Goal: Task Accomplishment & Management: Manage account settings

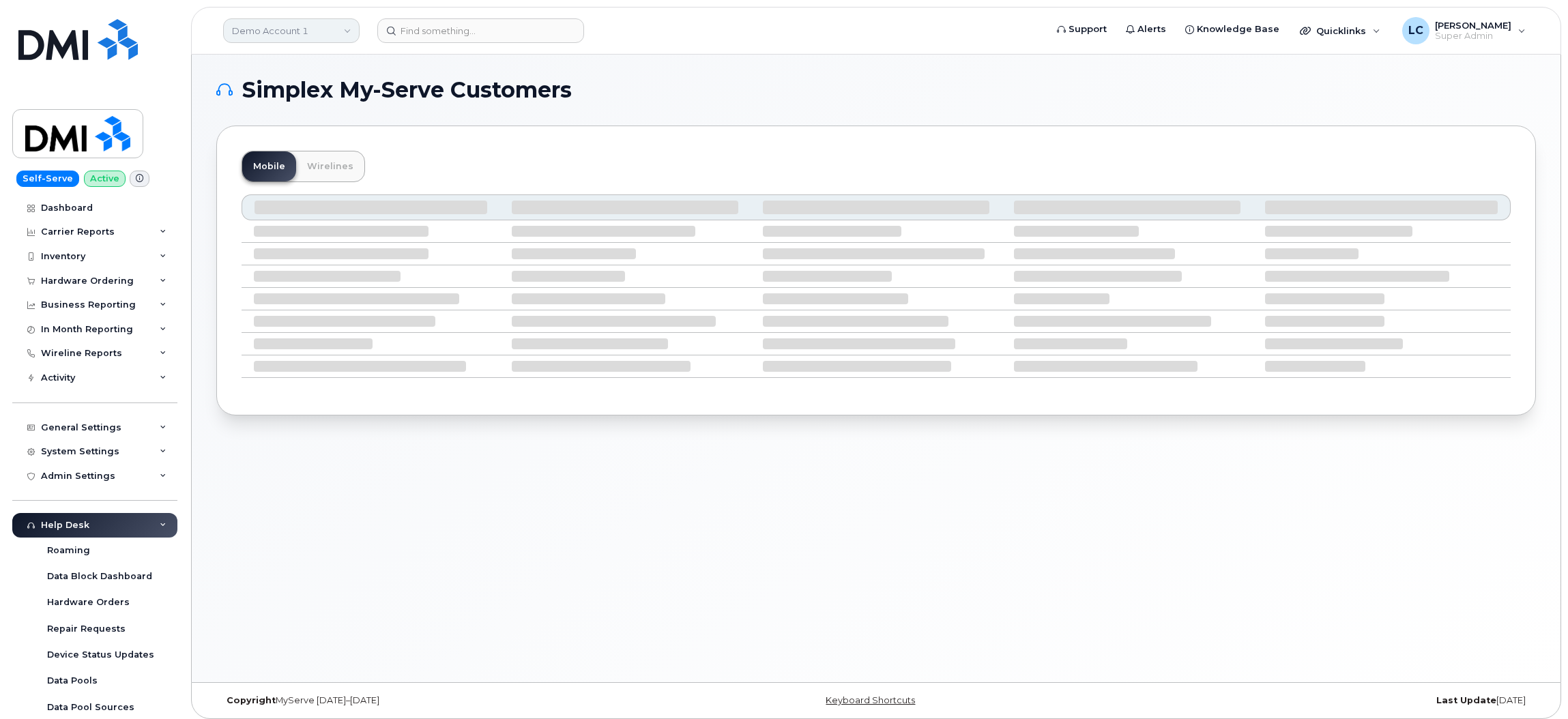
click at [346, 36] on link "Demo Account 1" at bounding box center [291, 31] width 137 height 25
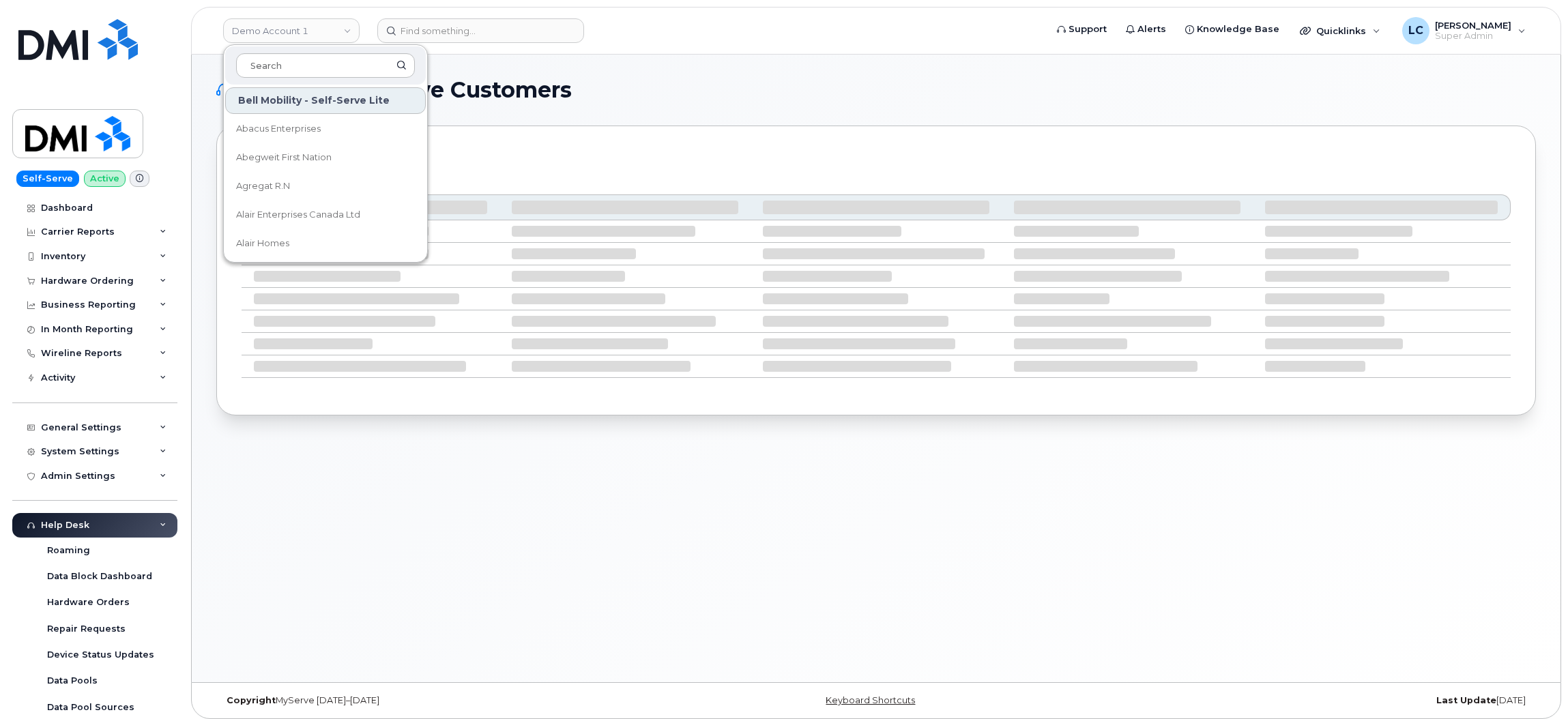
scroll to position [178, 0]
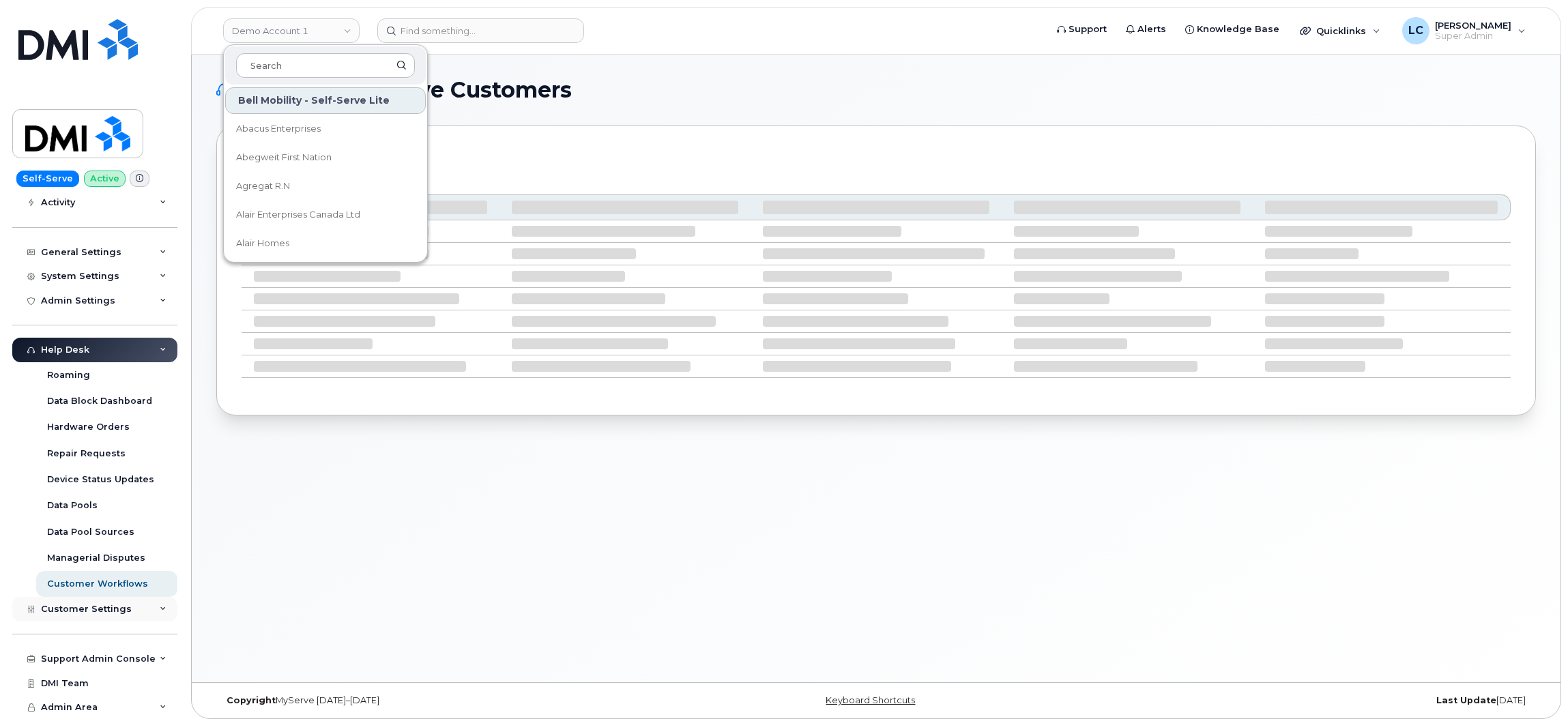
click at [129, 611] on div "Customer Settings" at bounding box center [95, 609] width 165 height 25
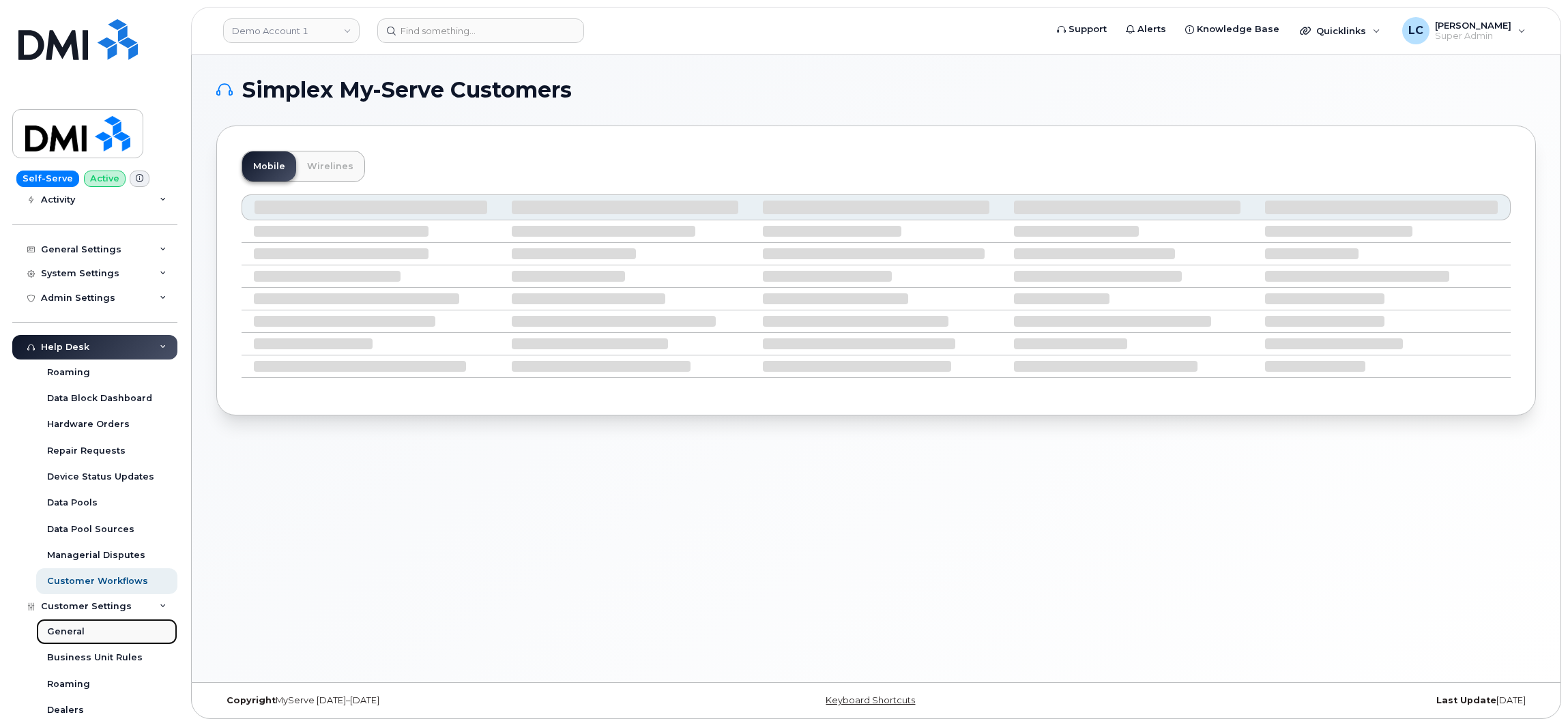
click at [120, 624] on link "General" at bounding box center [107, 631] width 142 height 26
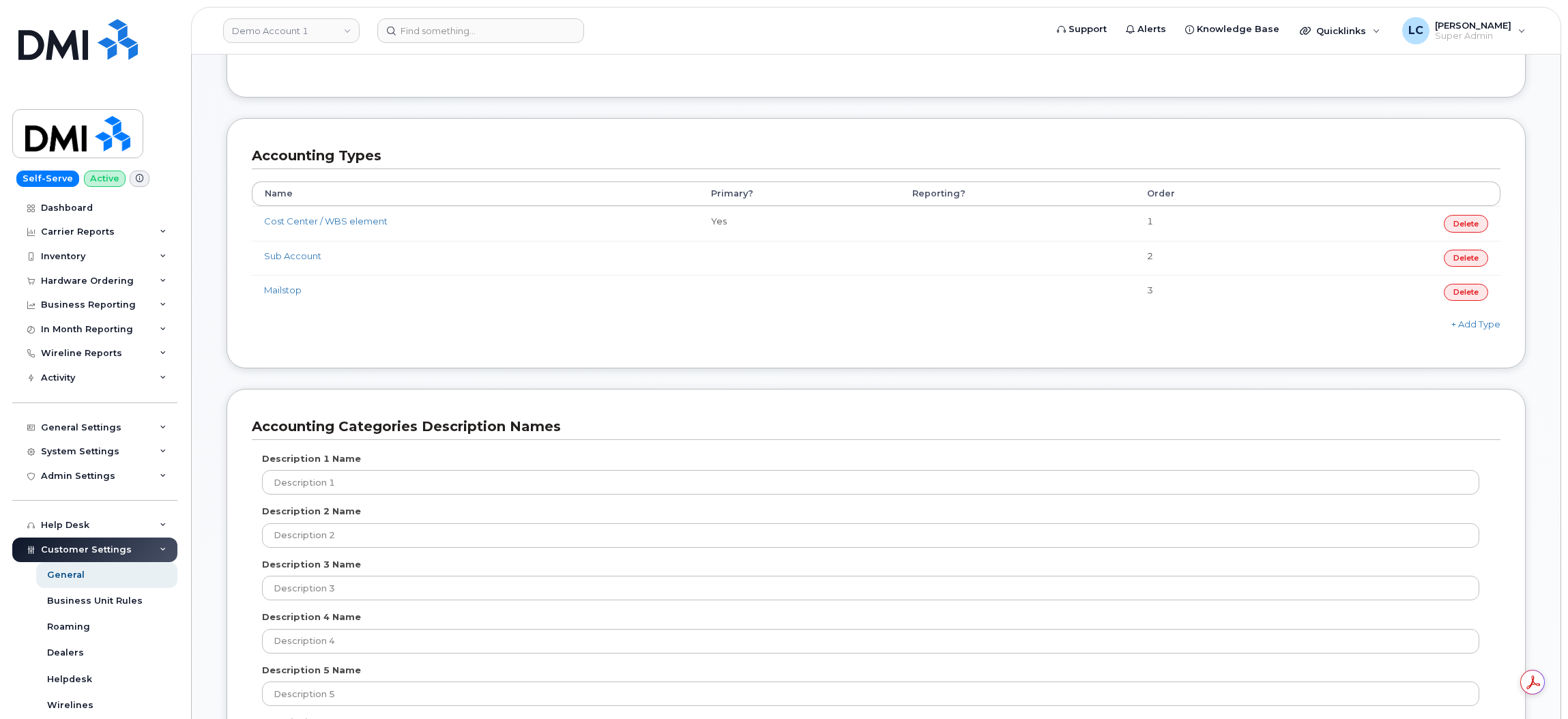
scroll to position [622, 0]
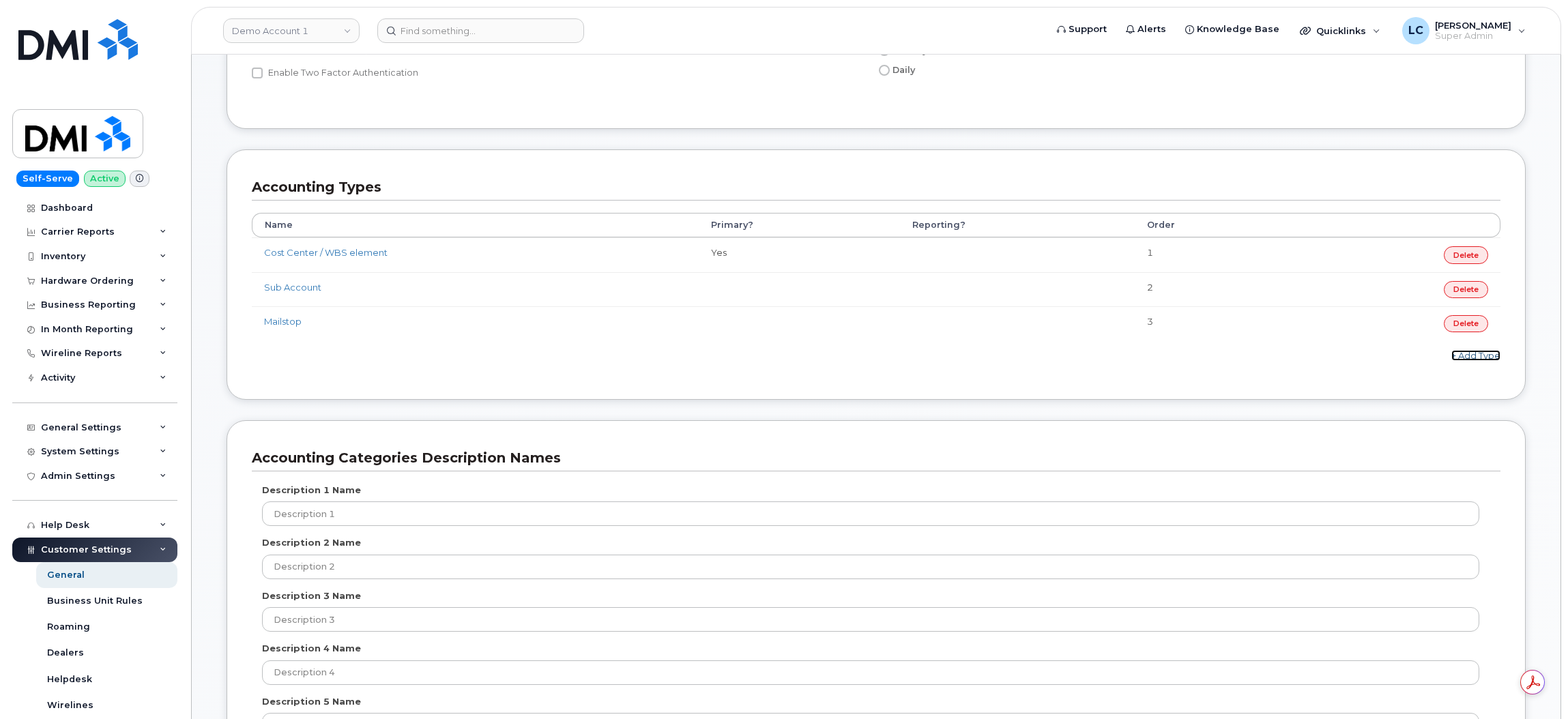
click at [1487, 360] on link "+ Add Type" at bounding box center [1475, 355] width 49 height 11
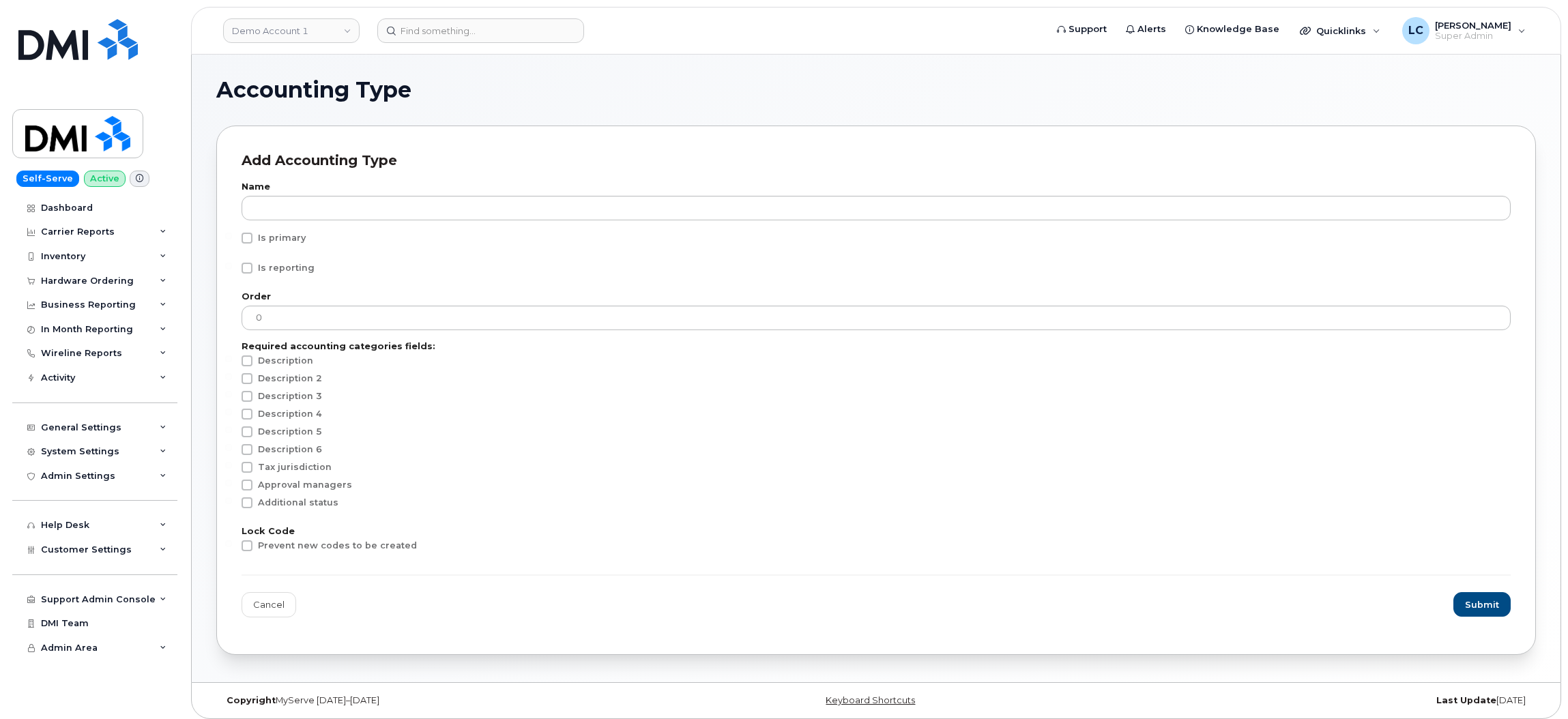
scroll to position [7, 0]
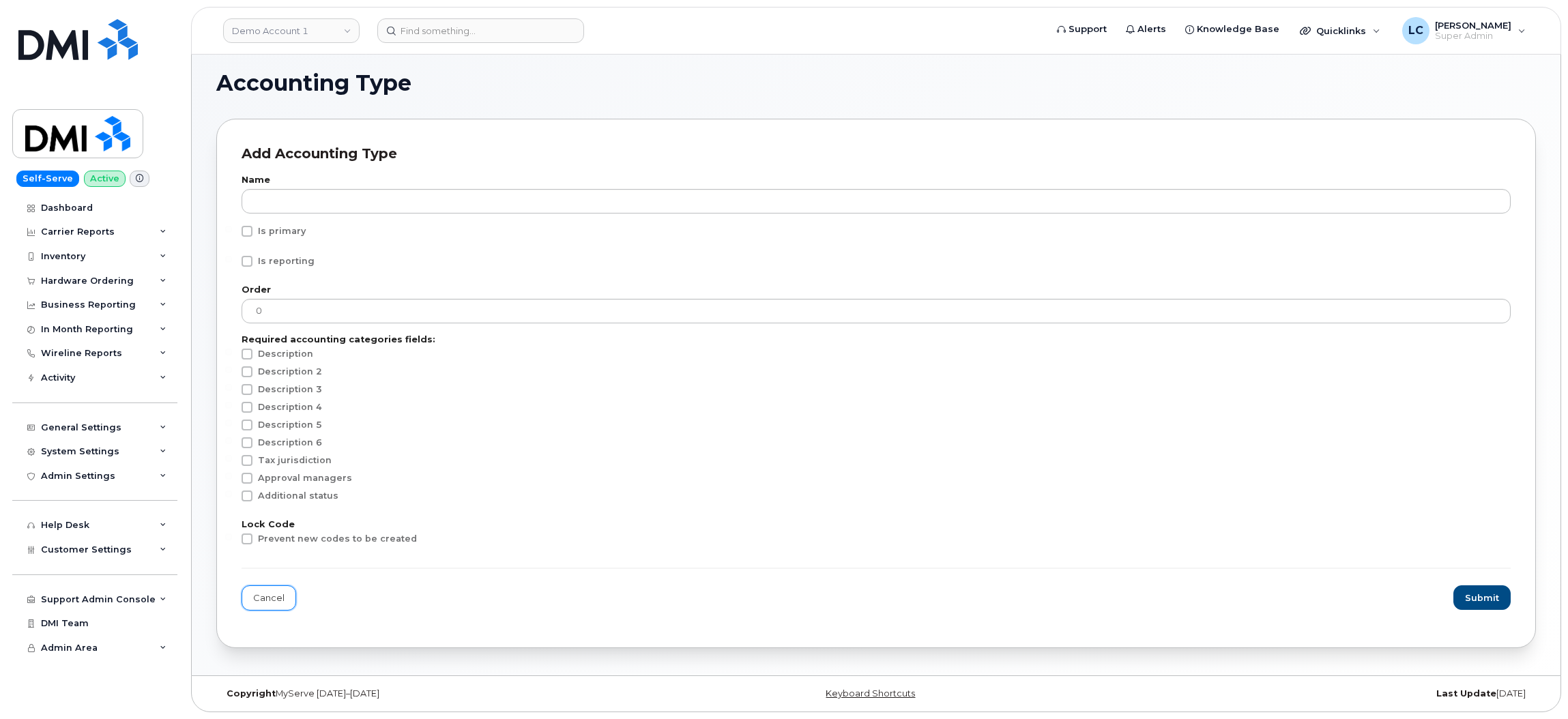
click at [272, 595] on link "Cancel" at bounding box center [269, 598] width 54 height 25
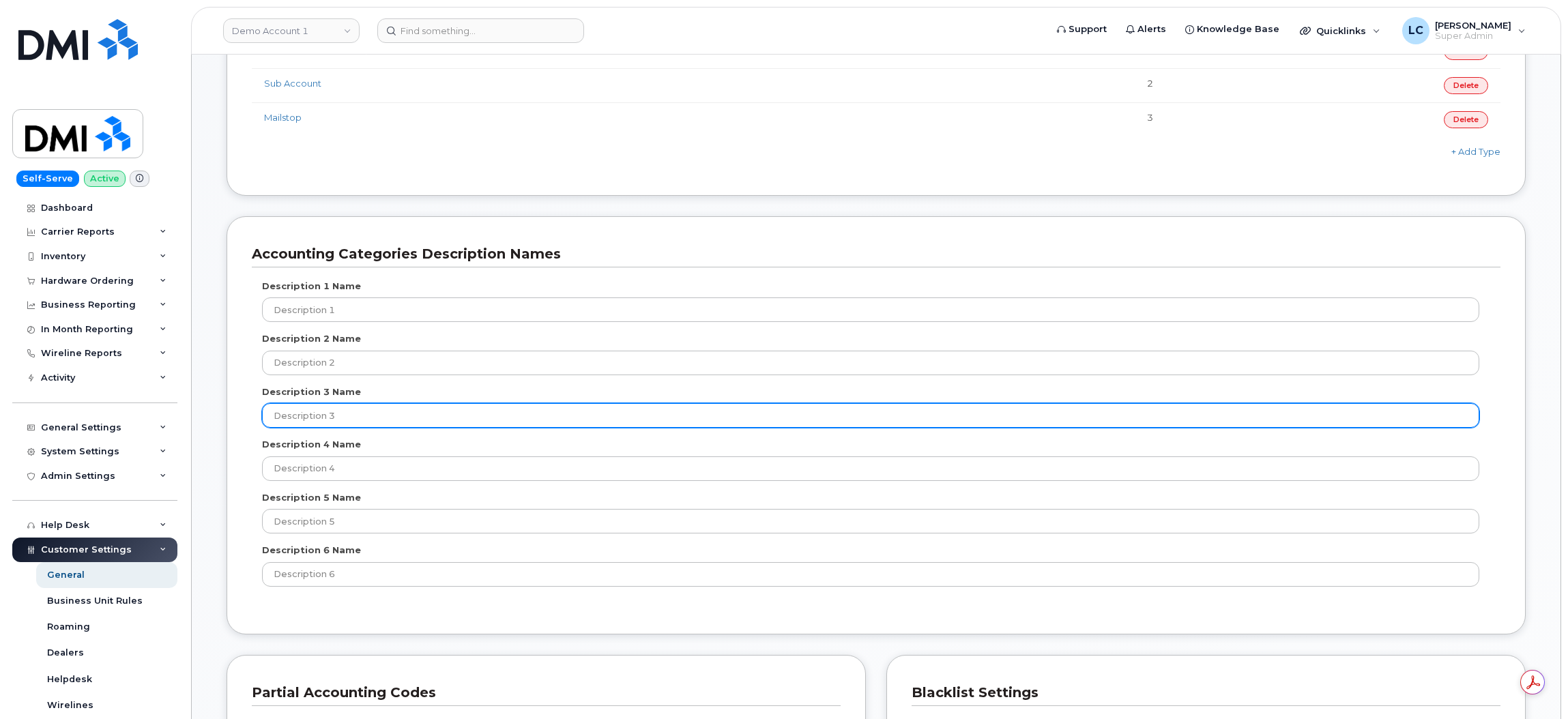
scroll to position [825, 0]
